Goal: Information Seeking & Learning: Learn about a topic

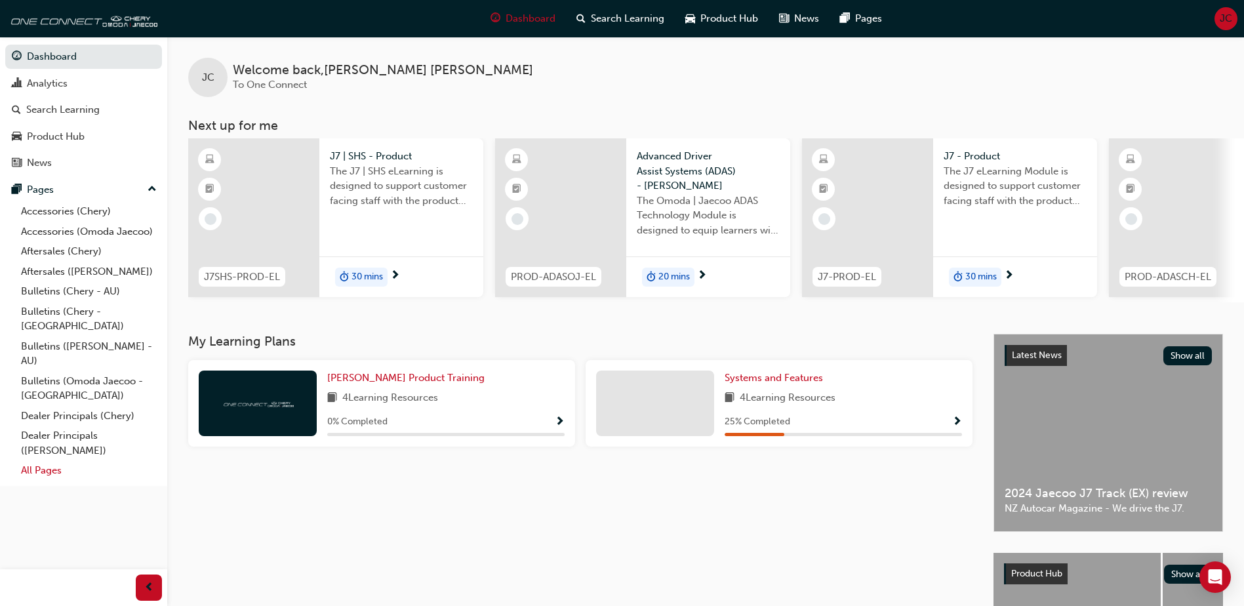
click at [30, 460] on link "All Pages" at bounding box center [89, 470] width 146 height 20
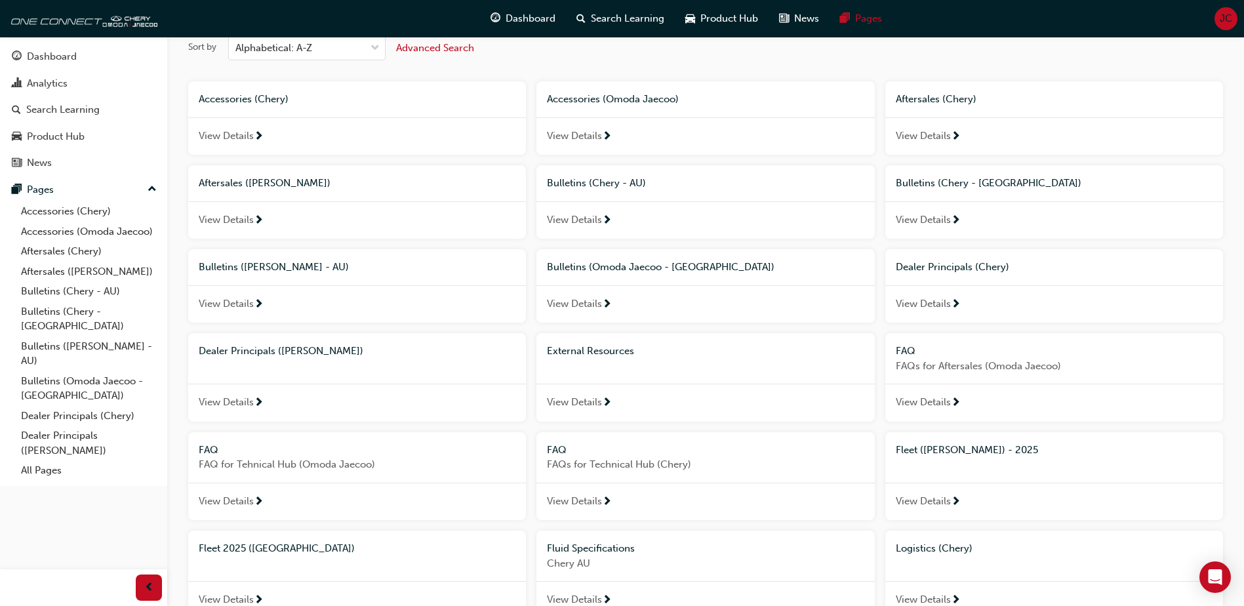
scroll to position [66, 0]
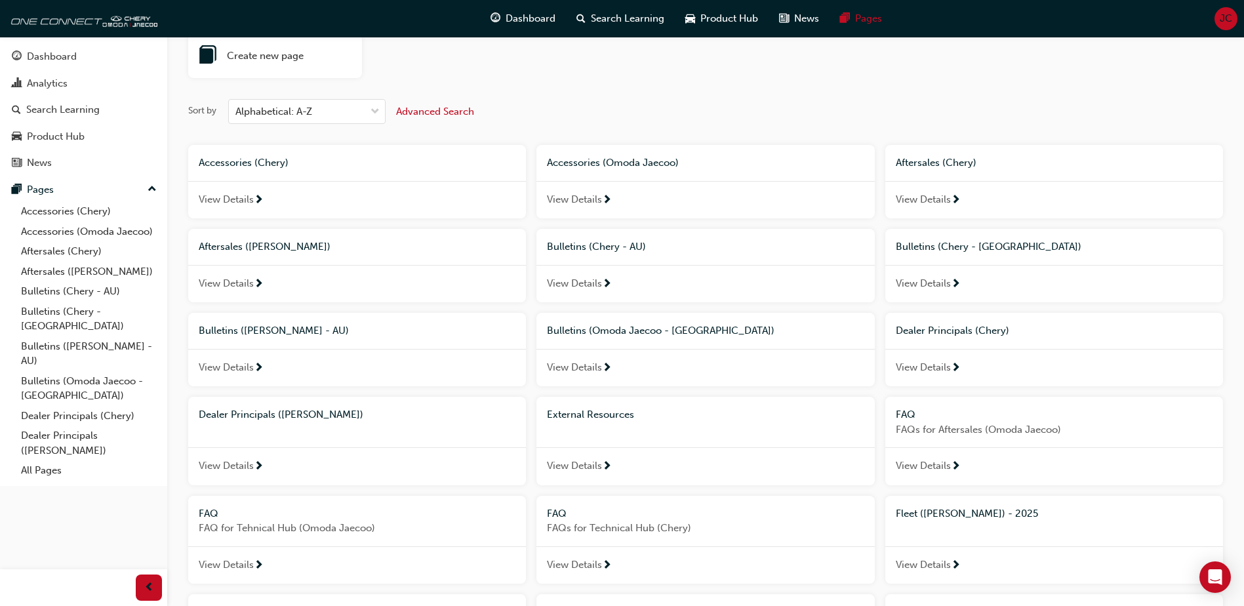
click at [274, 248] on span "Aftersales ([PERSON_NAME])" at bounding box center [265, 247] width 132 height 12
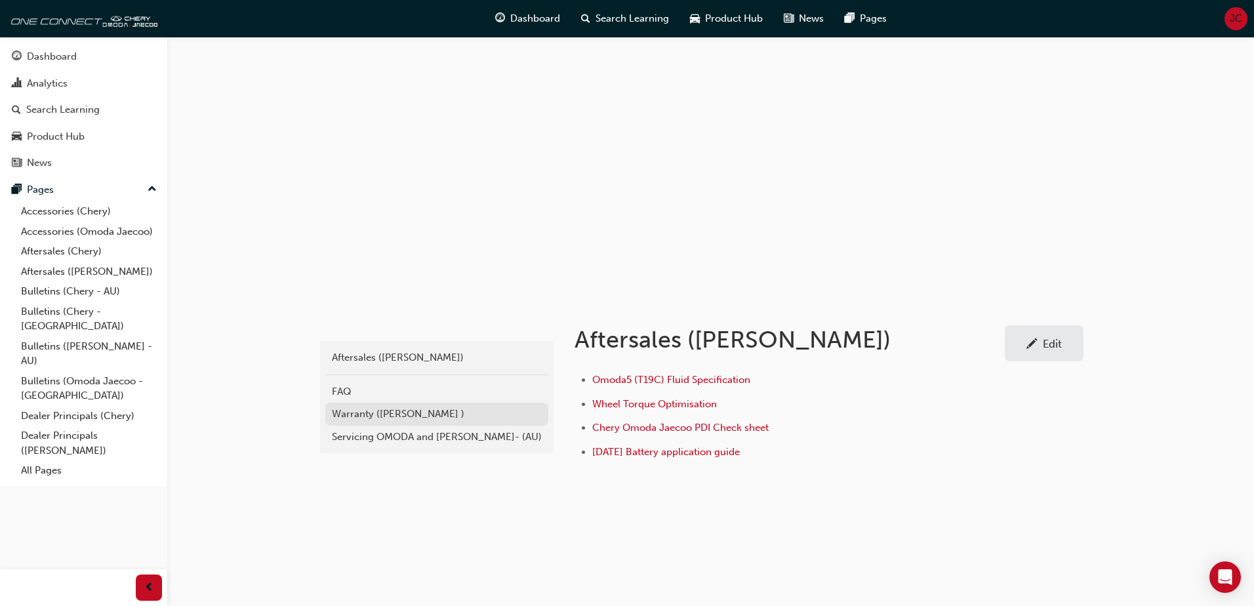
click at [370, 410] on div "Warranty ([PERSON_NAME] )" at bounding box center [437, 414] width 210 height 15
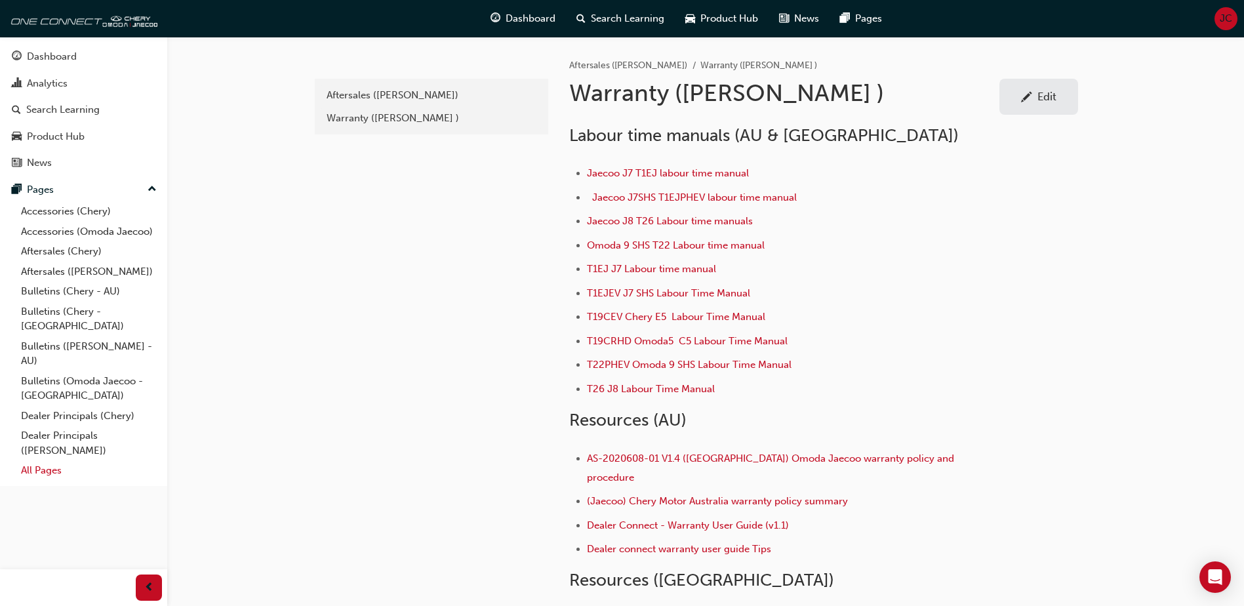
click at [38, 460] on link "All Pages" at bounding box center [89, 470] width 146 height 20
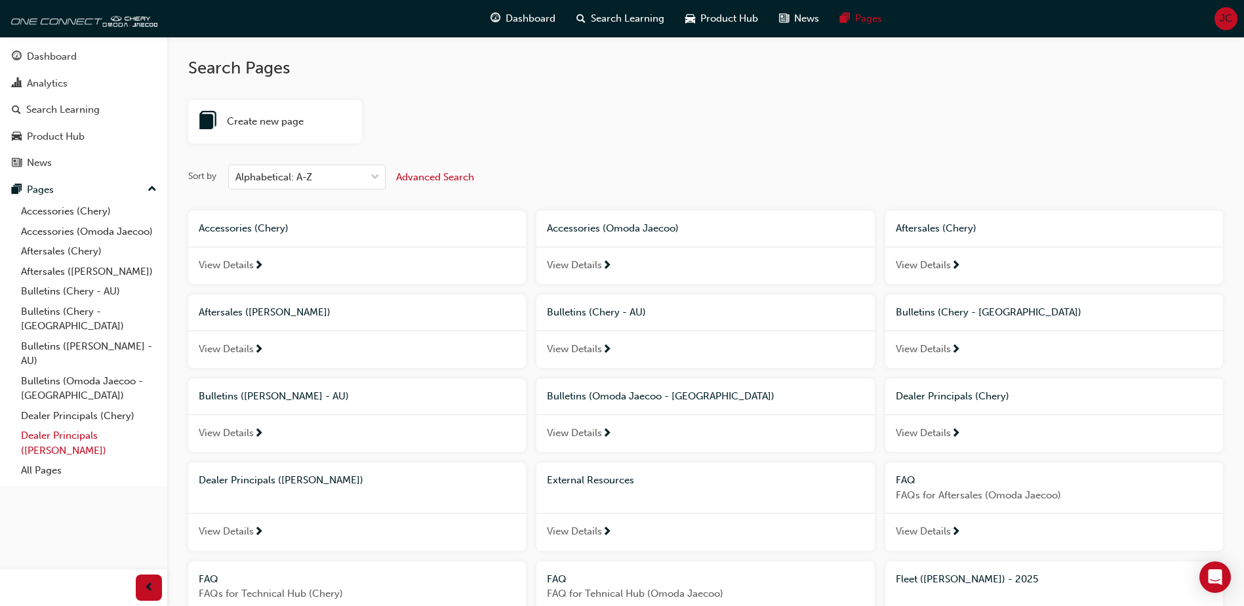
click at [65, 426] on link "Dealer Principals ([PERSON_NAME])" at bounding box center [89, 443] width 146 height 35
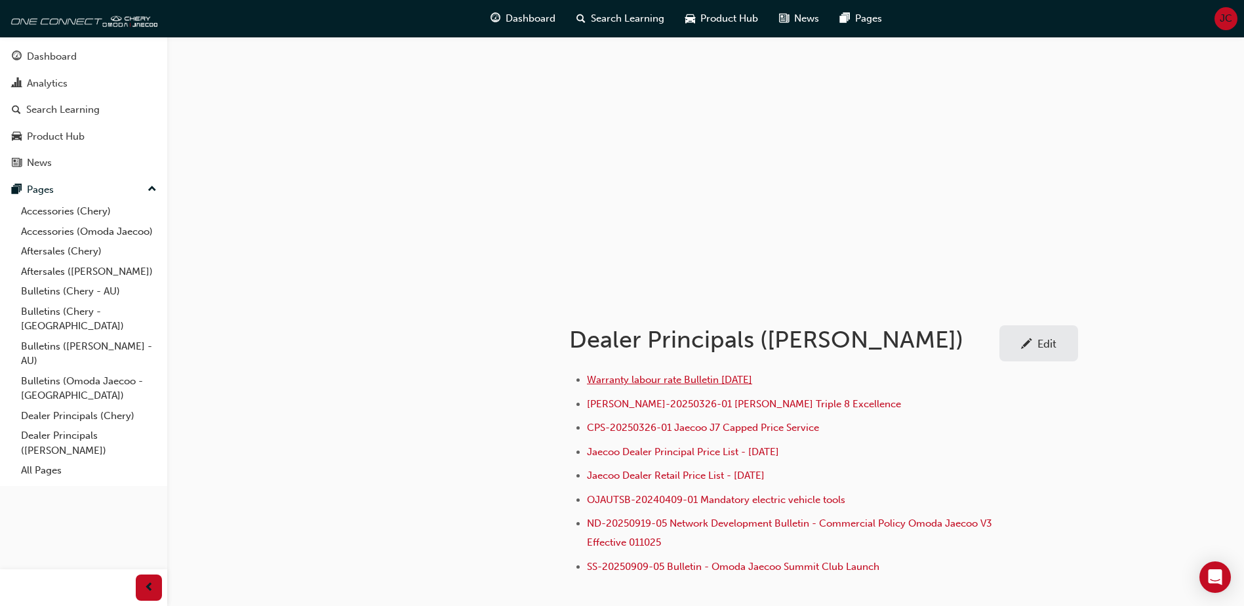
click at [636, 380] on span "Warranty labour rate Bulletin [DATE]" at bounding box center [669, 380] width 165 height 12
